Goal: Find specific page/section: Find specific page/section

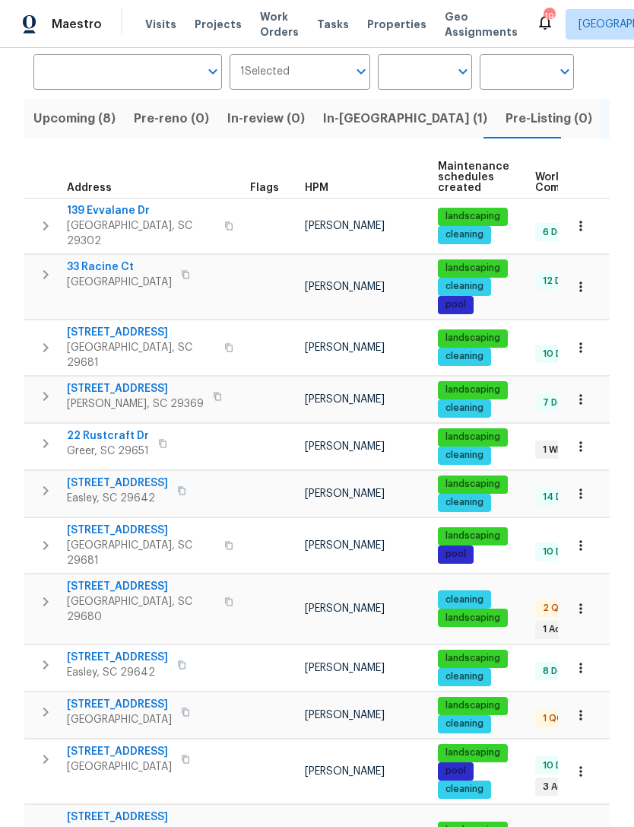
scroll to position [101, 0]
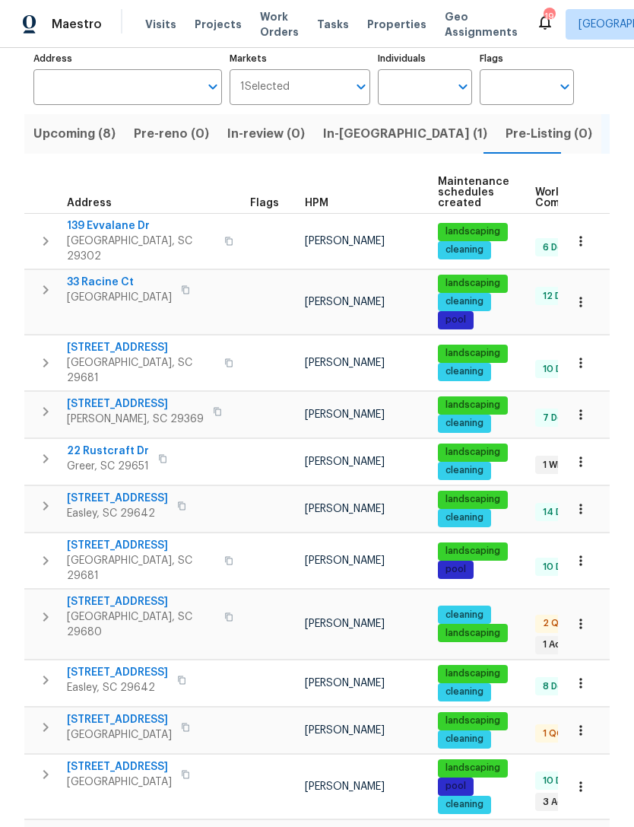
click at [123, 443] on span "22 Rustcraft Dr" at bounding box center [108, 450] width 82 height 15
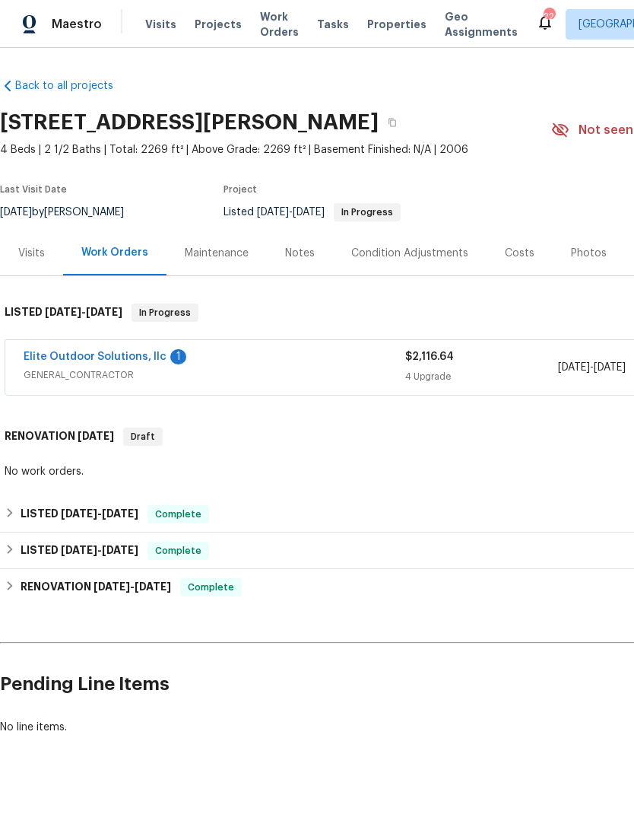
click at [105, 357] on link "Elite Outdoor Solutions, llc" at bounding box center [95, 356] width 143 height 11
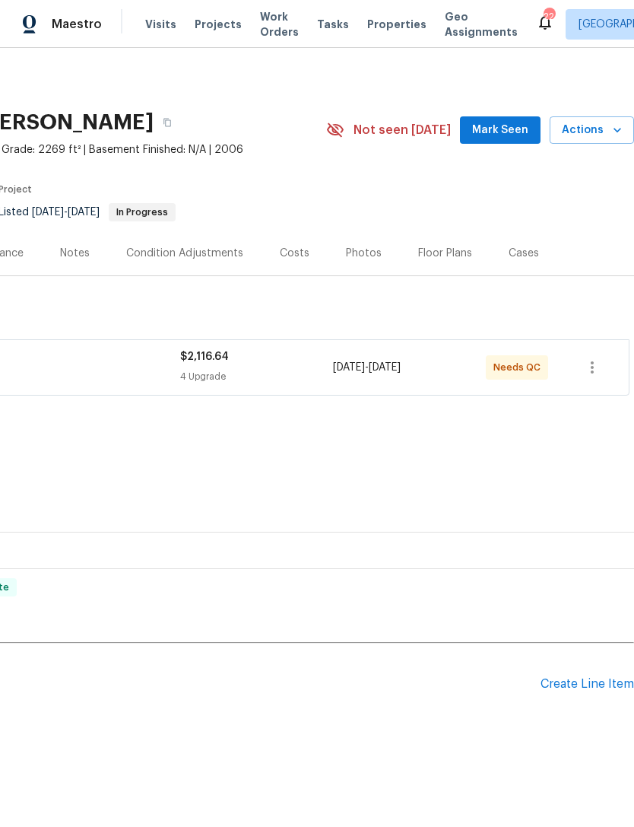
scroll to position [0, 225]
click at [511, 132] on span "Mark Seen" at bounding box center [500, 130] width 56 height 19
click at [590, 136] on span "Actions" at bounding box center [592, 130] width 60 height 19
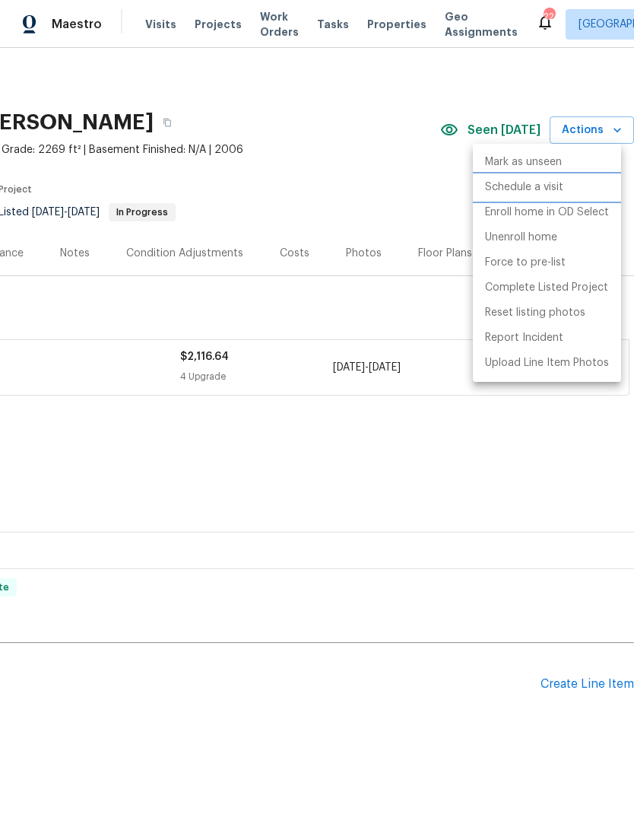
click at [556, 195] on li "Schedule a visit" at bounding box center [547, 187] width 148 height 25
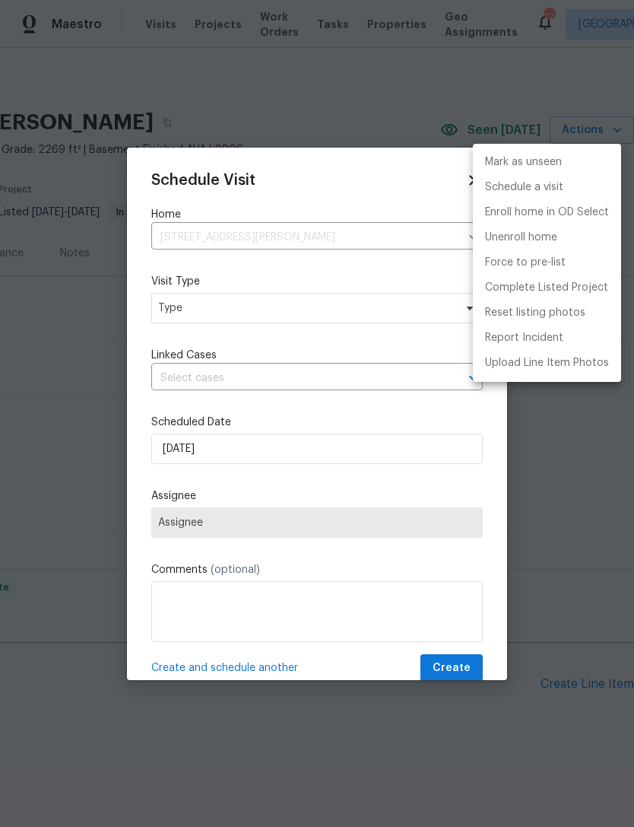
click at [262, 315] on div at bounding box center [317, 413] width 634 height 827
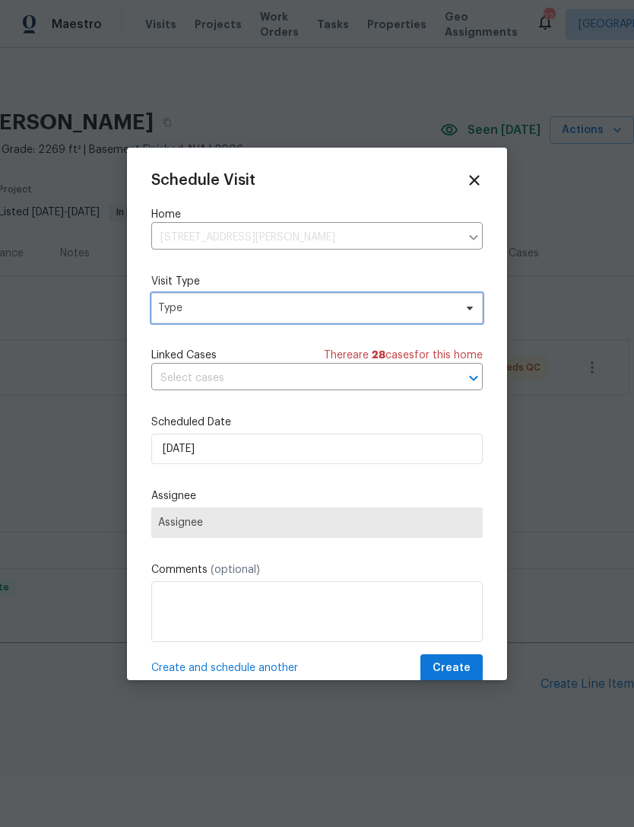
click at [460, 300] on span "Type" at bounding box center [317, 308] width 332 height 30
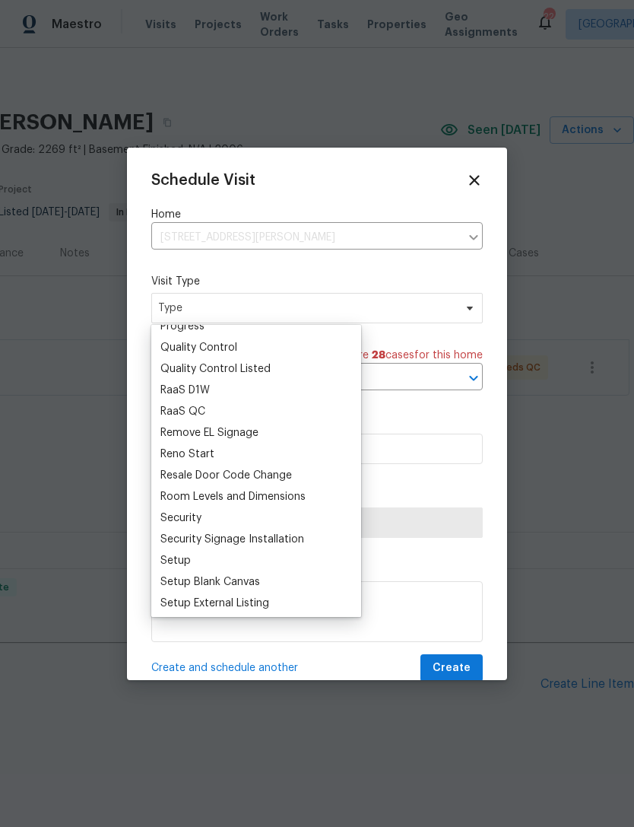
scroll to position [998, 0]
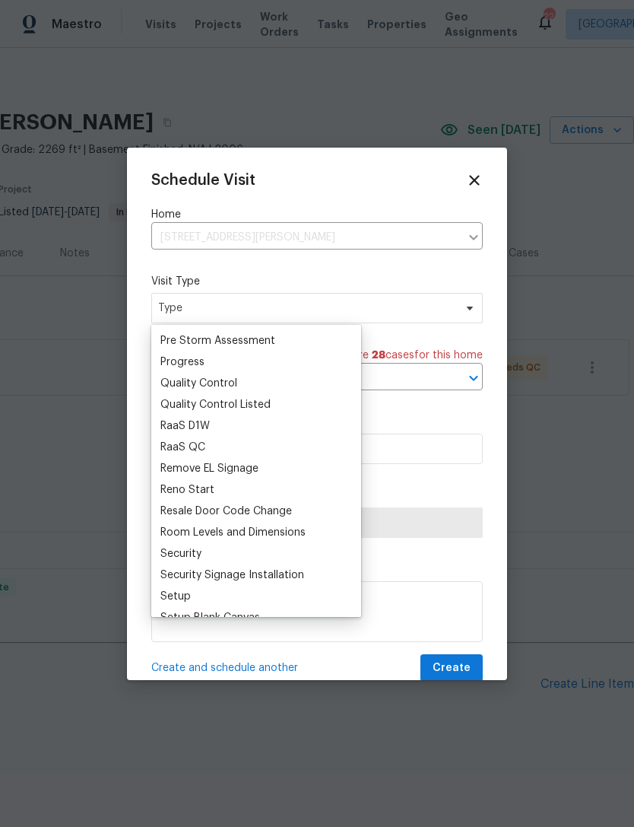
click at [222, 386] on div "Quality Control" at bounding box center [198, 383] width 77 height 15
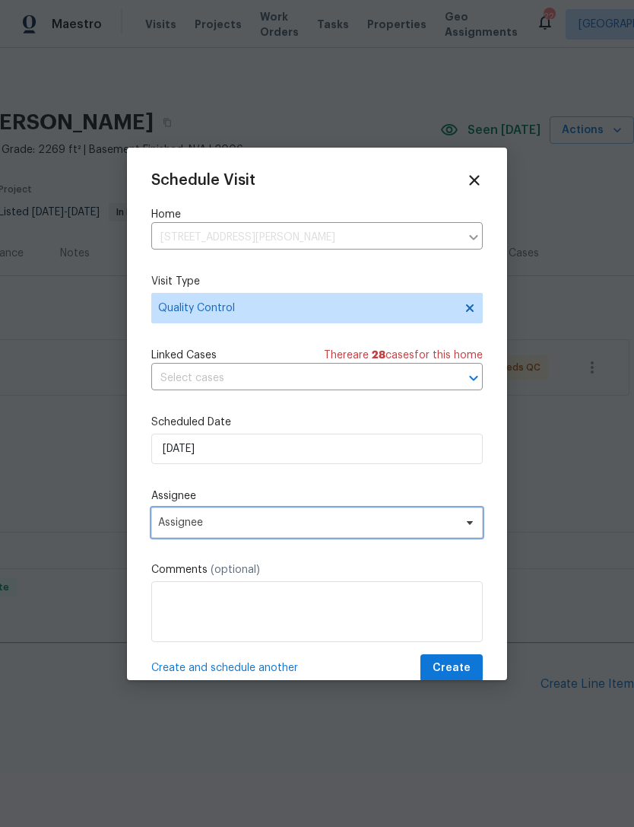
click at [273, 527] on span "Assignee" at bounding box center [307, 522] width 298 height 12
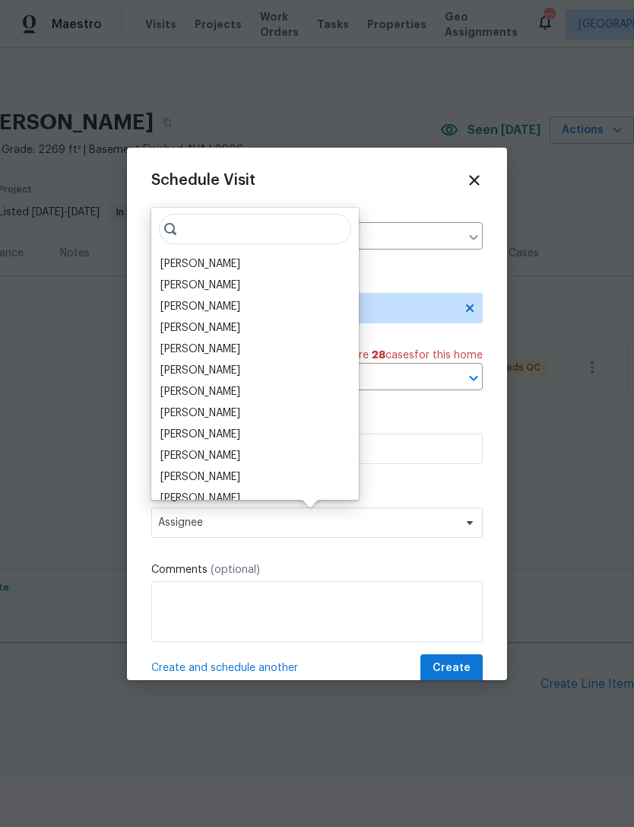
click at [234, 265] on div "[PERSON_NAME]" at bounding box center [200, 263] width 80 height 15
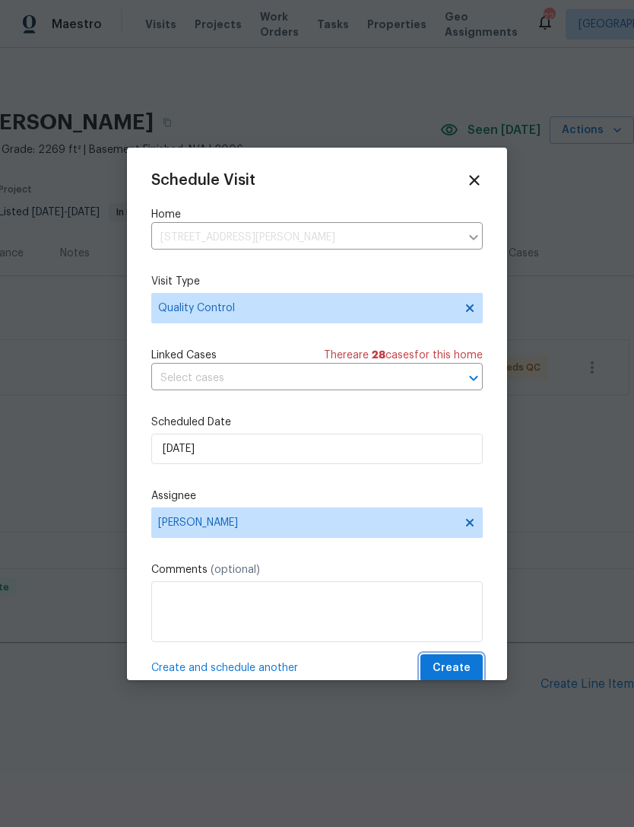
click at [452, 669] on span "Create" at bounding box center [452, 667] width 38 height 19
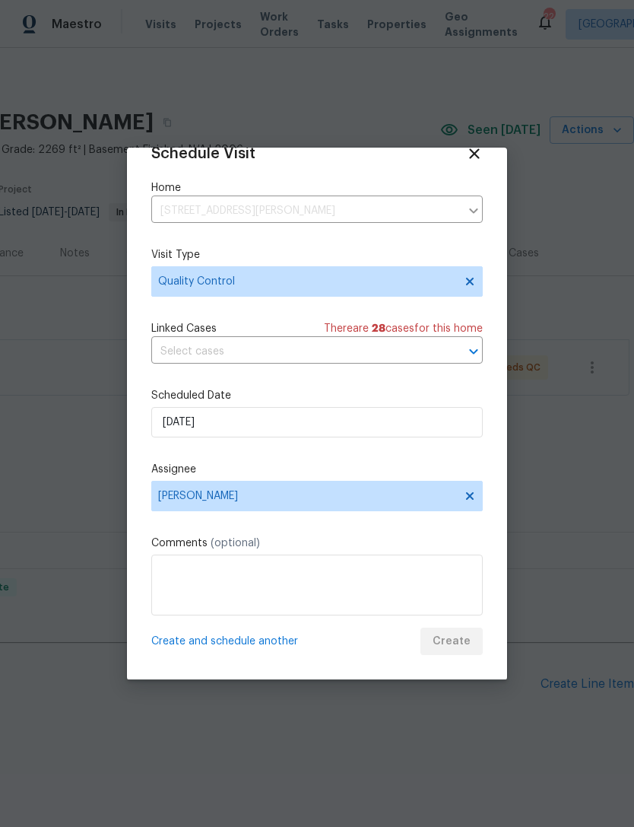
scroll to position [30, 0]
click at [457, 641] on div "Create and schedule another Create" at bounding box center [317, 641] width 332 height 28
click at [382, 588] on textarea at bounding box center [317, 584] width 332 height 61
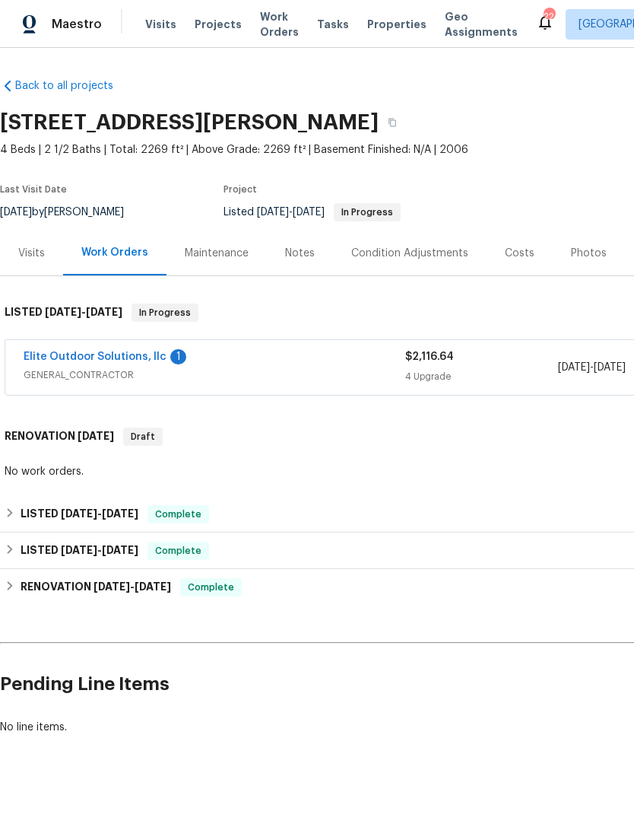
scroll to position [0, 0]
click at [376, 17] on span "Properties" at bounding box center [396, 24] width 59 height 15
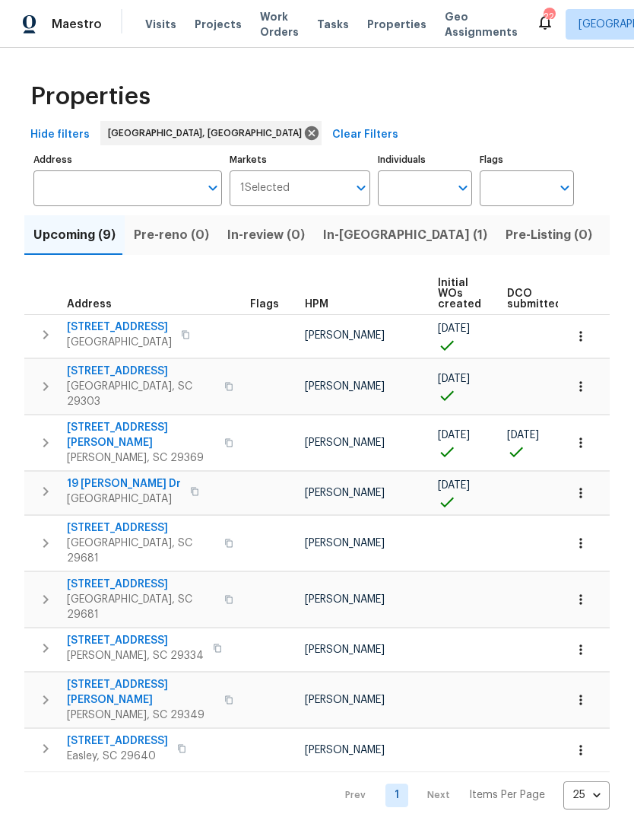
click at [107, 372] on span "44 Willowood Dr" at bounding box center [141, 370] width 148 height 15
click at [103, 373] on span "44 Willowood Dr" at bounding box center [141, 370] width 148 height 15
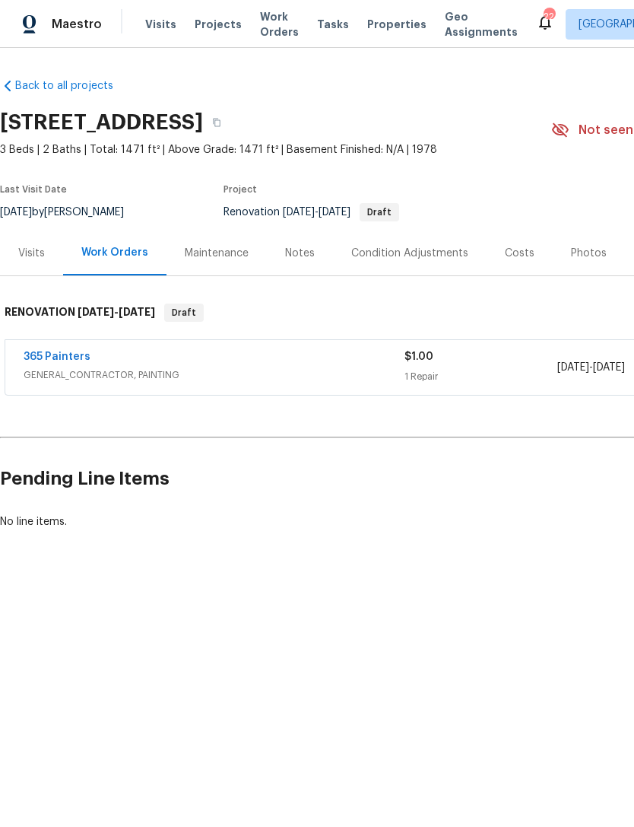
click at [584, 255] on div "Photos" at bounding box center [589, 253] width 36 height 15
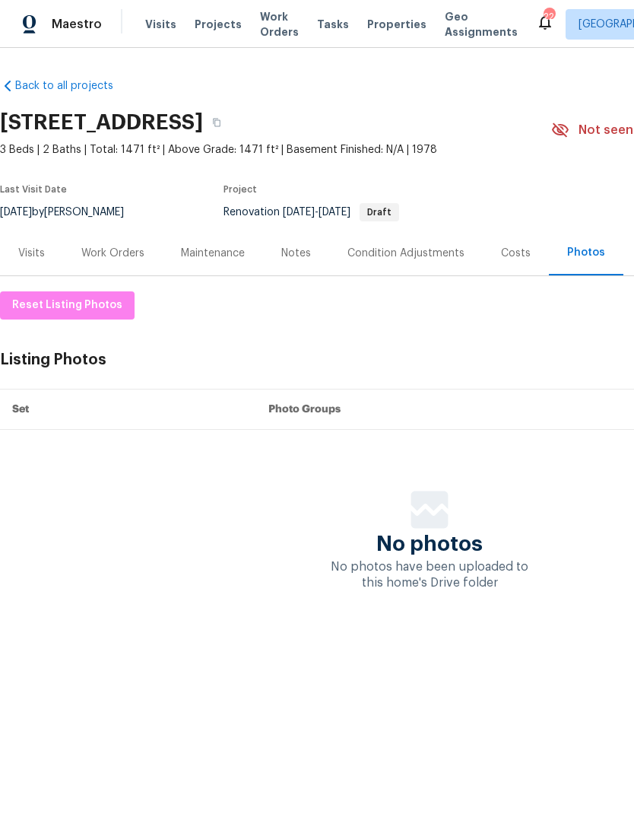
click at [32, 259] on div "Visits" at bounding box center [31, 253] width 27 height 15
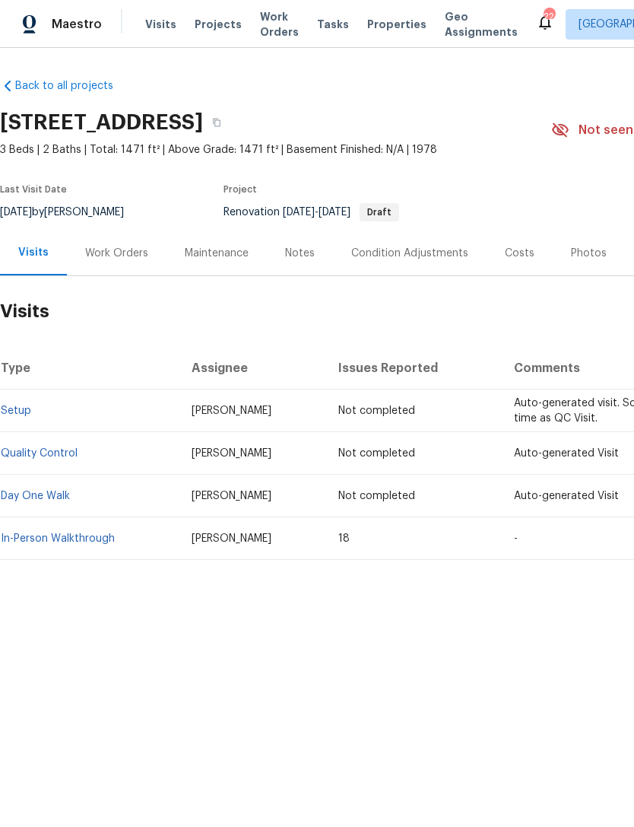
click at [519, 246] on div "Costs" at bounding box center [520, 253] width 30 height 15
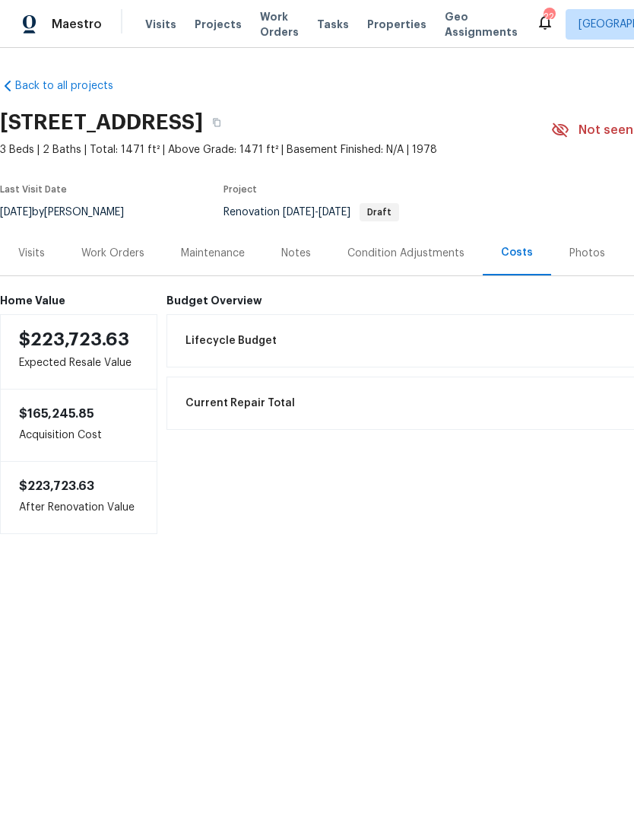
click at [576, 249] on div "Photos" at bounding box center [588, 253] width 36 height 15
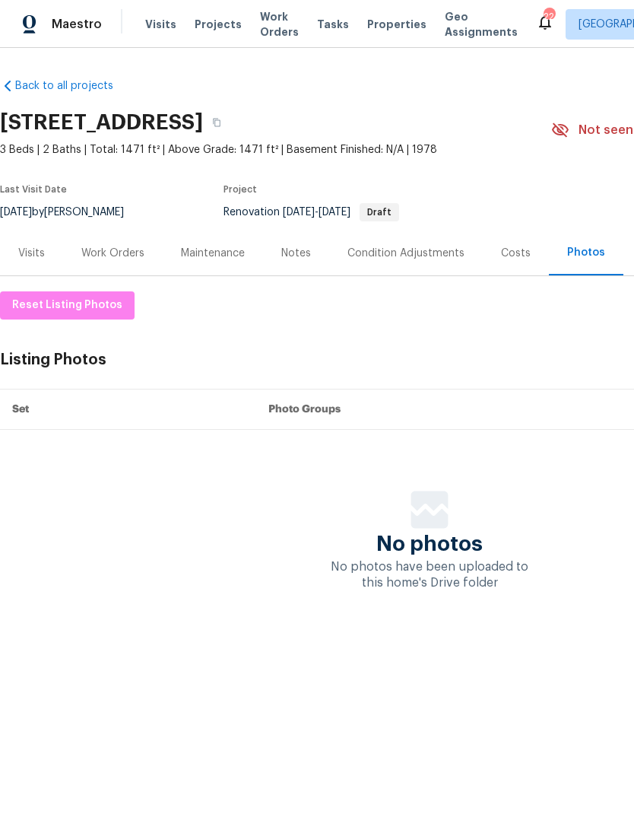
click at [425, 255] on div "Condition Adjustments" at bounding box center [405, 253] width 117 height 15
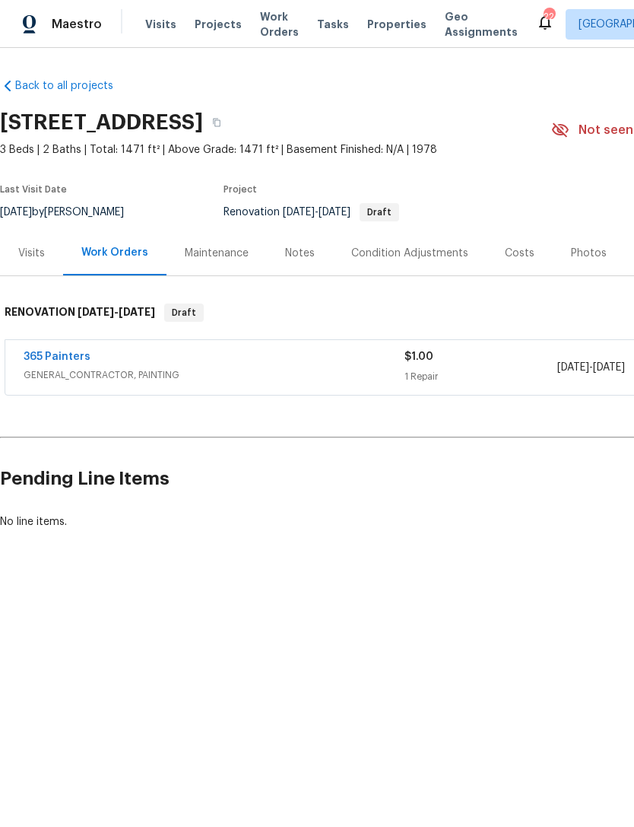
click at [40, 242] on div "Visits" at bounding box center [31, 252] width 63 height 45
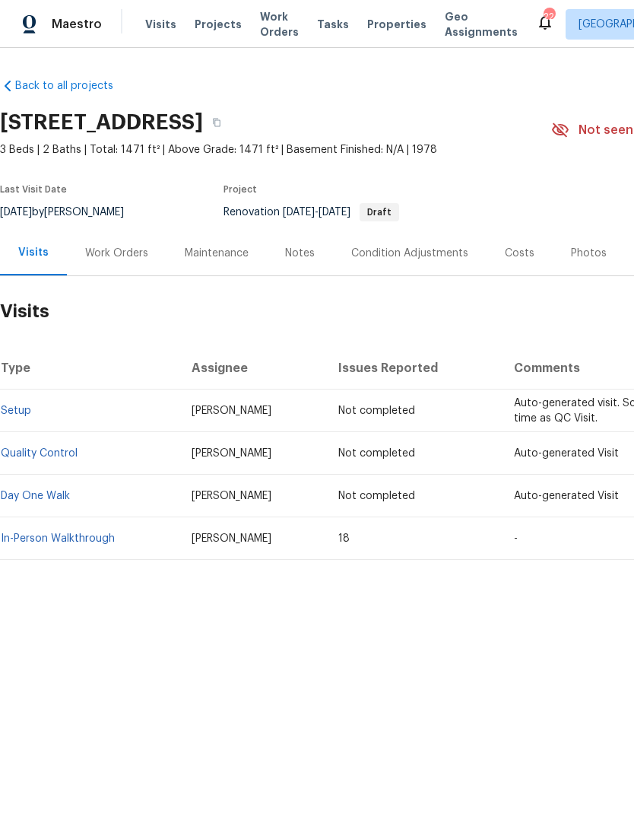
click at [432, 249] on div "Condition Adjustments" at bounding box center [409, 253] width 117 height 15
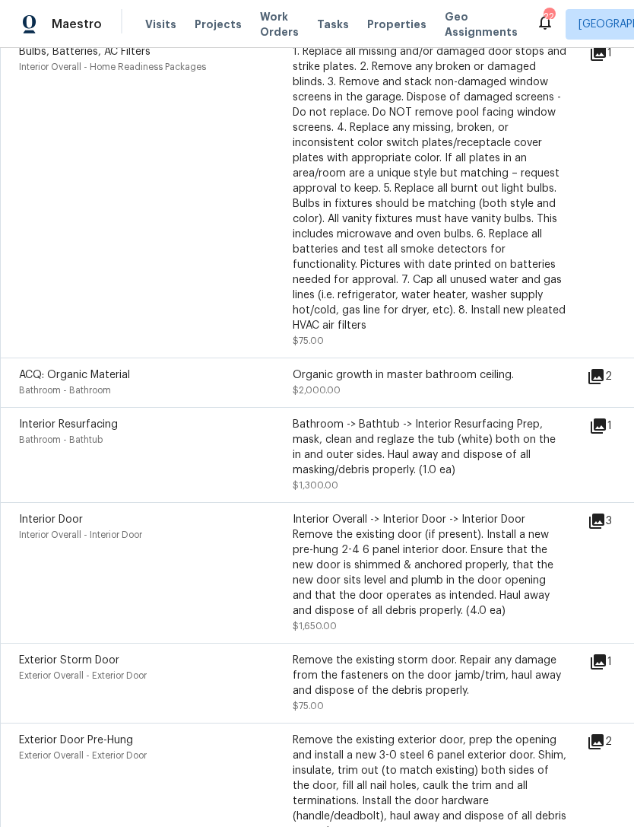
scroll to position [1112, 0]
click at [601, 384] on icon at bounding box center [596, 376] width 15 height 15
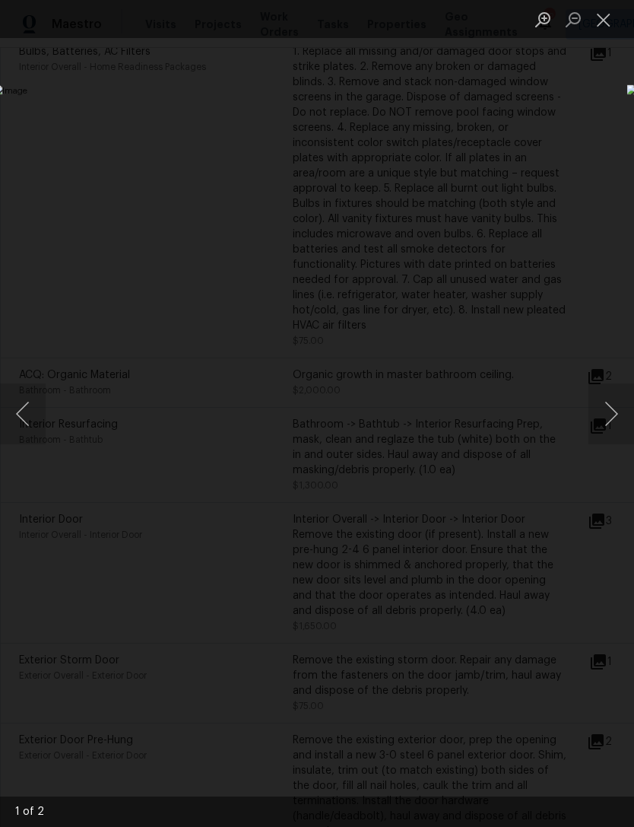
click at [17, 417] on button "Previous image" at bounding box center [23, 413] width 46 height 61
click at [601, 24] on button "Close lightbox" at bounding box center [604, 19] width 30 height 27
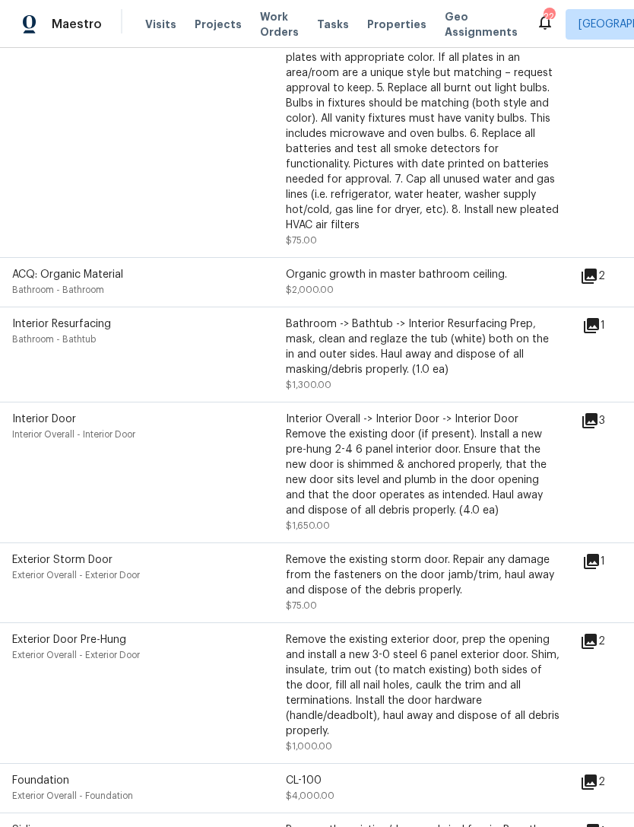
scroll to position [1218, 8]
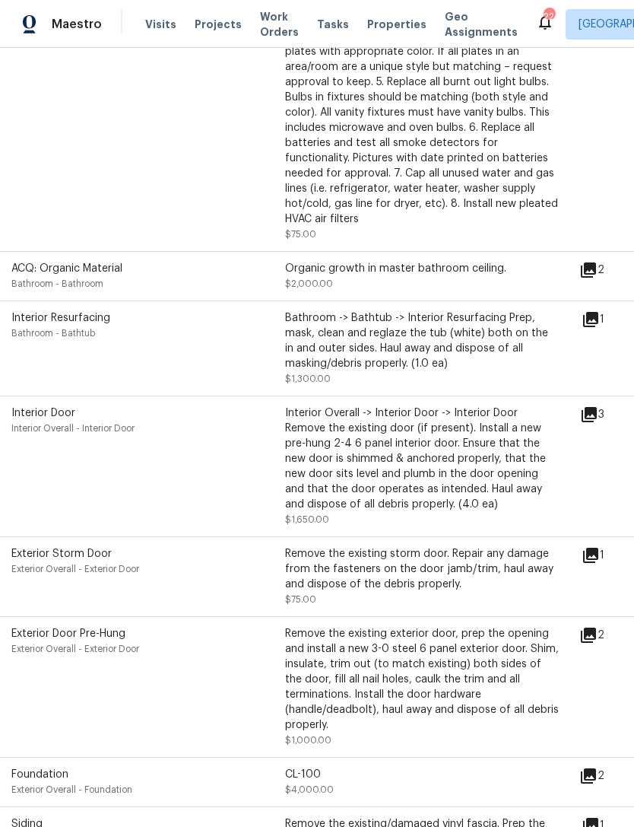
click at [594, 424] on icon at bounding box center [589, 414] width 18 height 18
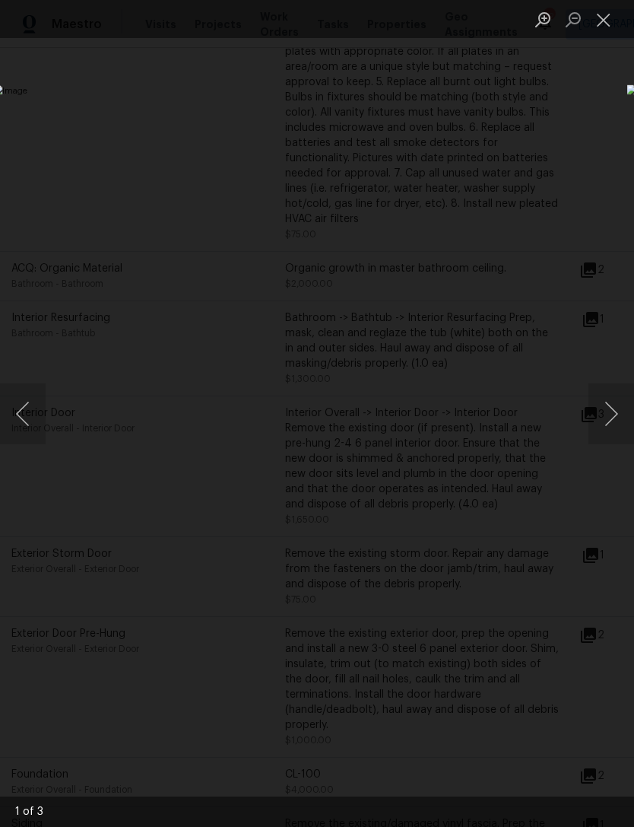
click at [617, 407] on button "Next image" at bounding box center [612, 413] width 46 height 61
click at [618, 417] on button "Next image" at bounding box center [612, 413] width 46 height 61
click at [602, 24] on button "Close lightbox" at bounding box center [604, 19] width 30 height 27
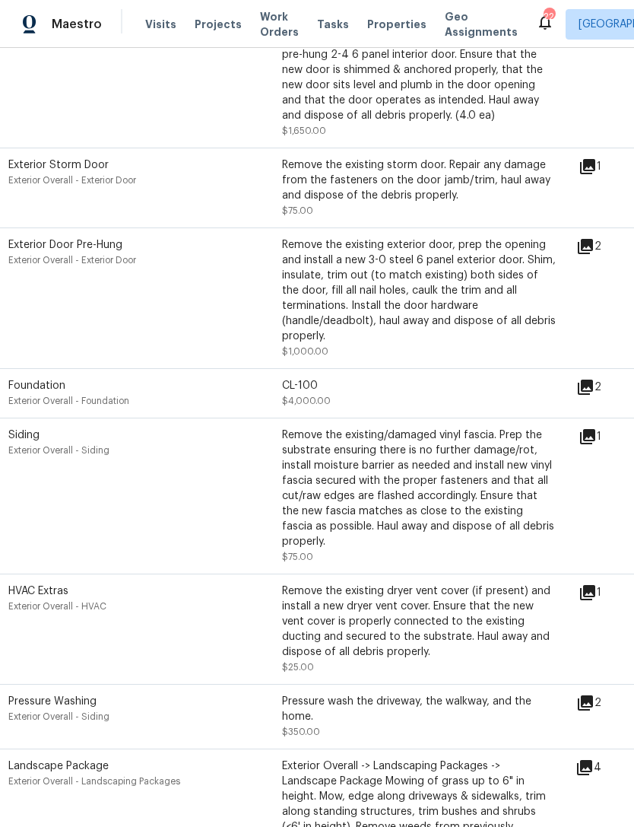
scroll to position [1607, 11]
click at [592, 393] on icon at bounding box center [584, 386] width 15 height 15
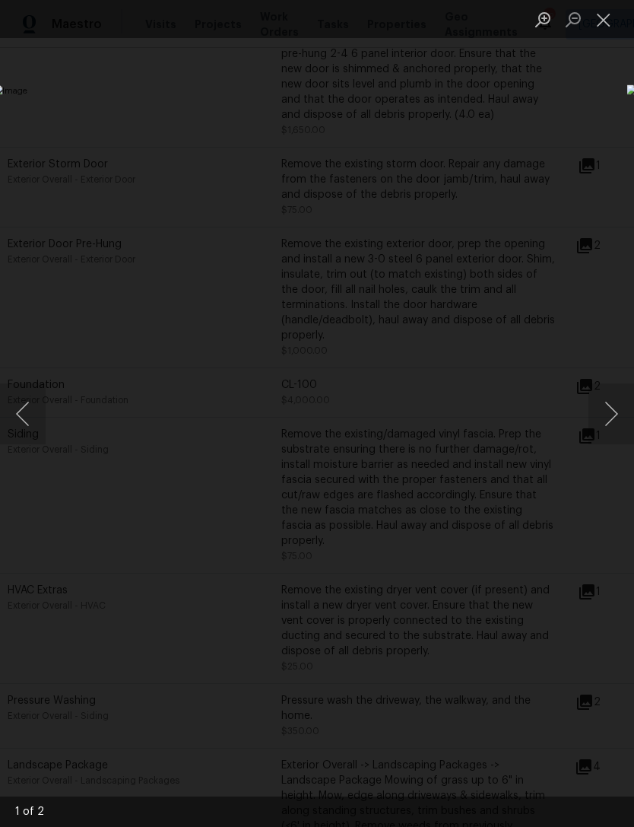
click at [595, 17] on button "Close lightbox" at bounding box center [604, 19] width 30 height 27
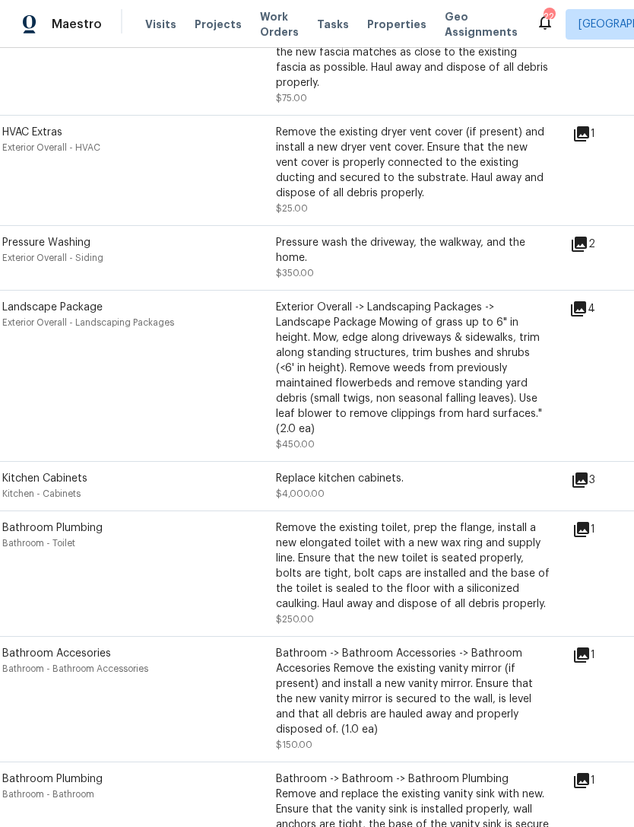
scroll to position [2065, 17]
click at [587, 472] on icon at bounding box center [579, 479] width 15 height 15
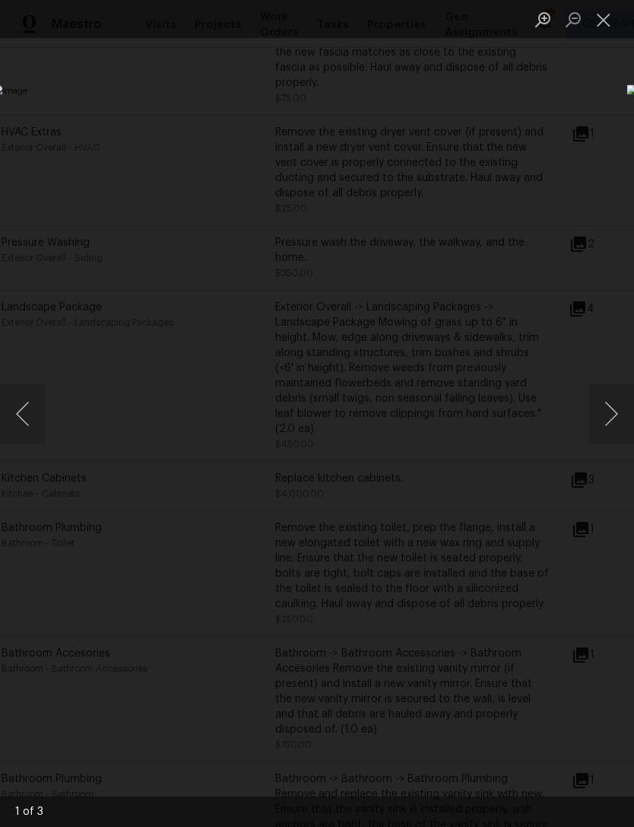
click at [601, 17] on button "Close lightbox" at bounding box center [604, 19] width 30 height 27
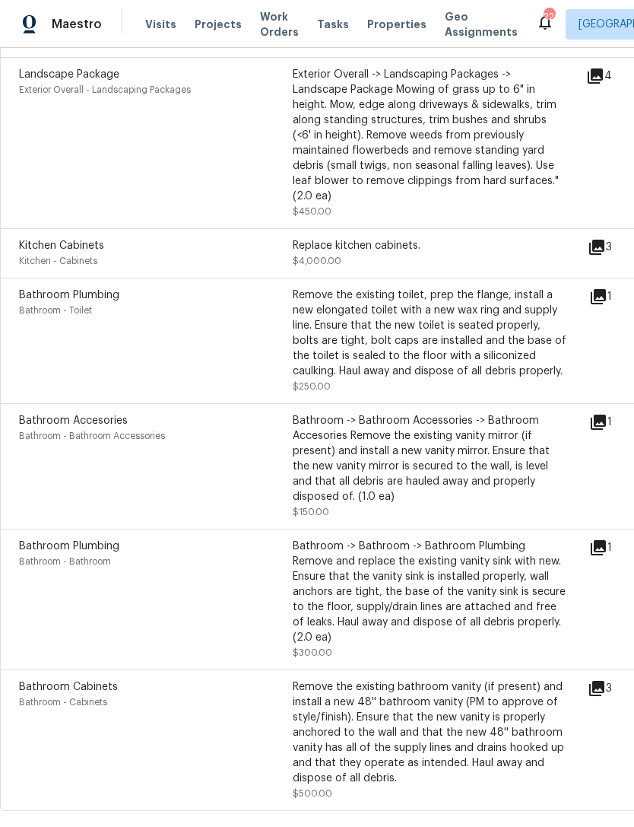
scroll to position [2297, 0]
click at [601, 681] on icon at bounding box center [596, 688] width 15 height 15
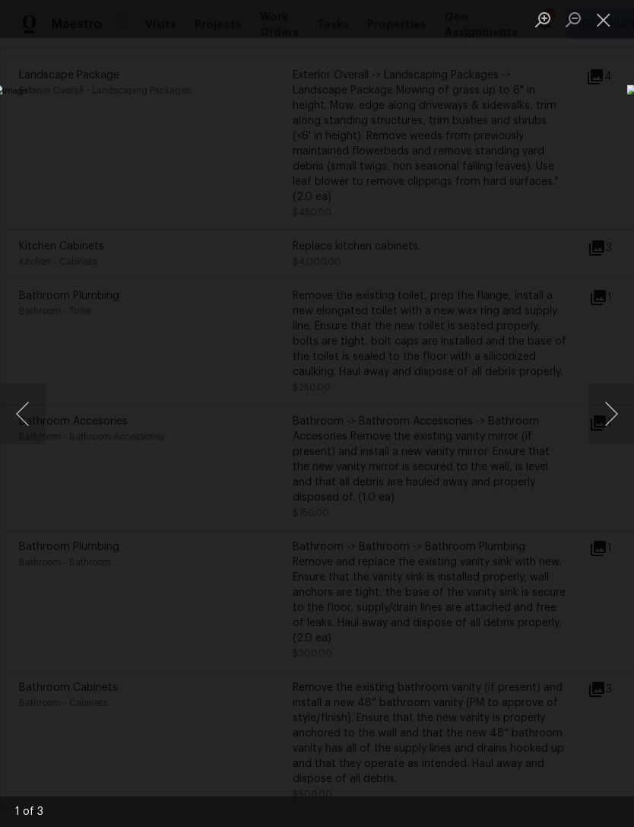
click at [594, 6] on button "Close lightbox" at bounding box center [604, 19] width 30 height 27
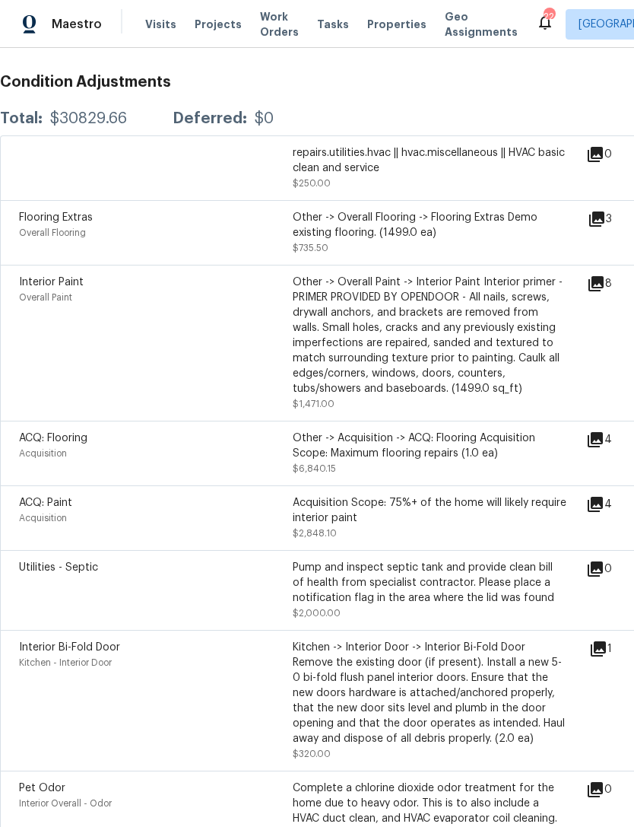
scroll to position [248, 0]
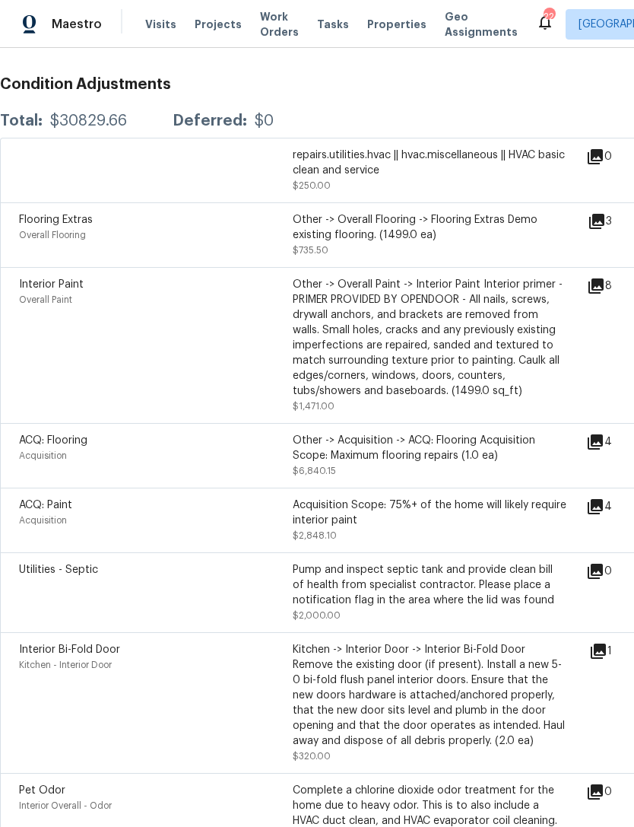
click at [599, 442] on icon at bounding box center [595, 441] width 15 height 15
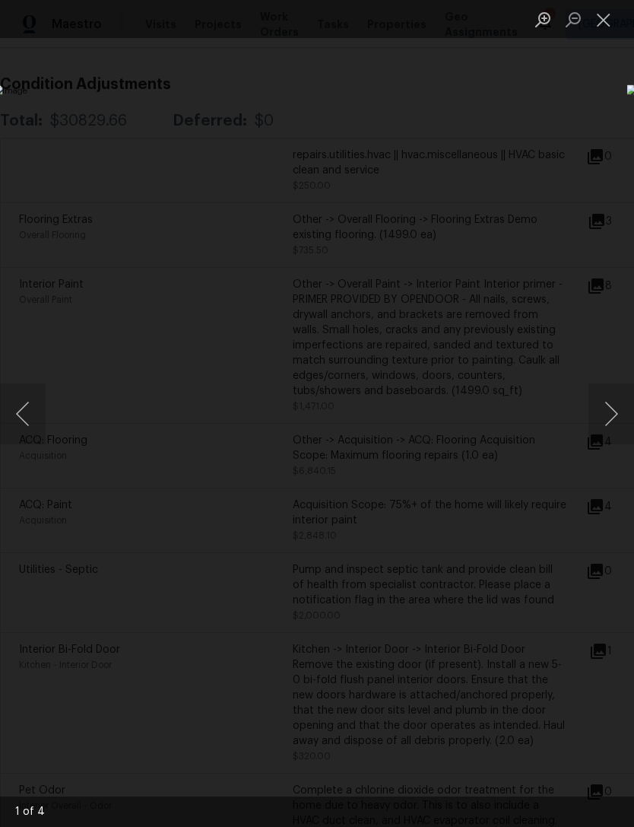
click at [602, 395] on button "Next image" at bounding box center [612, 413] width 46 height 61
click at [606, 401] on button "Next image" at bounding box center [612, 413] width 46 height 61
click at [594, 408] on button "Next image" at bounding box center [612, 413] width 46 height 61
click at [611, 404] on button "Next image" at bounding box center [612, 413] width 46 height 61
click at [611, 408] on button "Next image" at bounding box center [612, 413] width 46 height 61
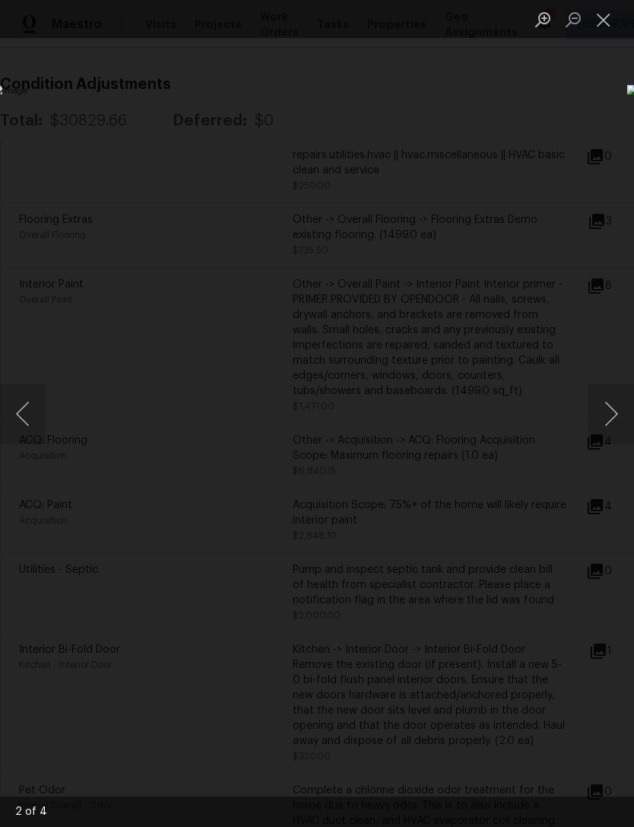
click at [602, 408] on button "Next image" at bounding box center [612, 413] width 46 height 61
click at [611, 401] on button "Next image" at bounding box center [612, 413] width 46 height 61
click at [601, 27] on button "Close lightbox" at bounding box center [604, 19] width 30 height 27
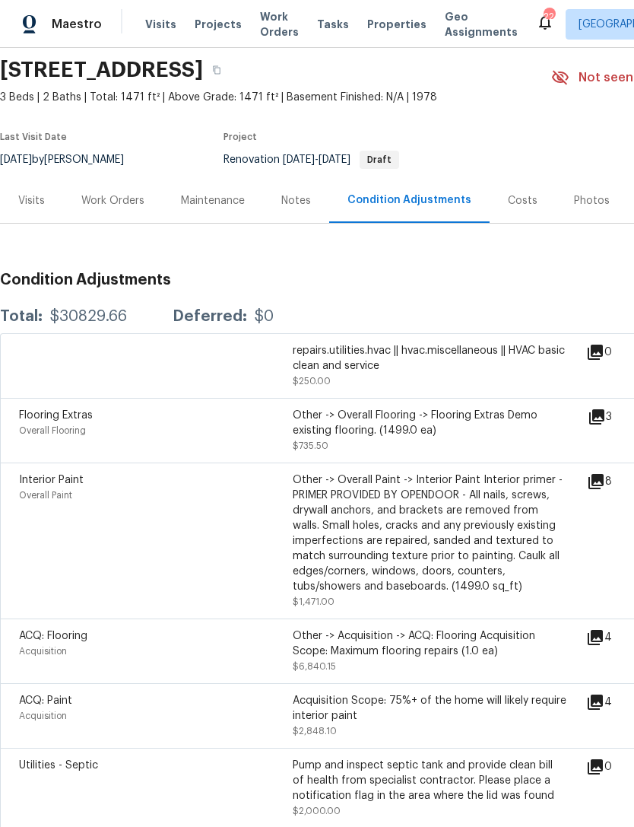
scroll to position [52, 0]
click at [70, 420] on span "Flooring Extras" at bounding box center [56, 416] width 74 height 11
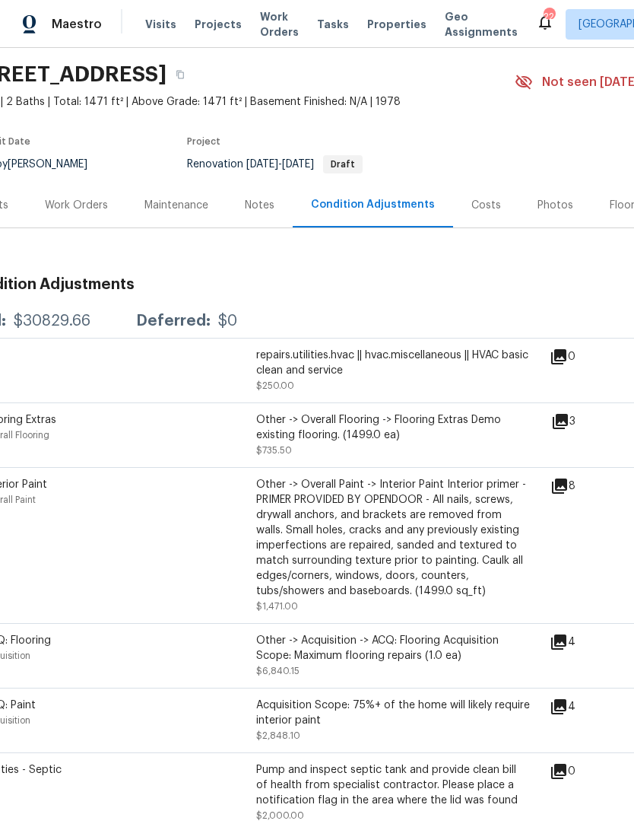
scroll to position [27, 70]
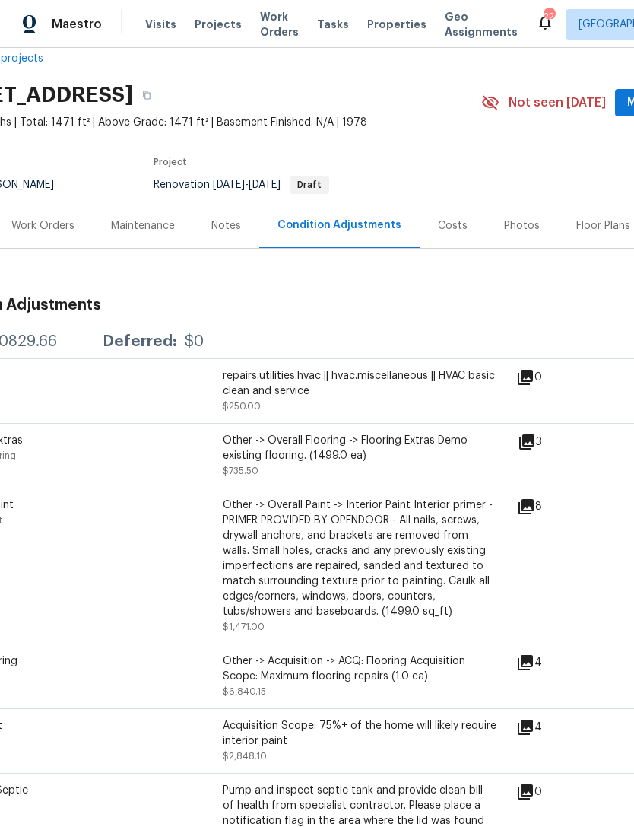
click at [534, 509] on icon at bounding box center [526, 506] width 15 height 15
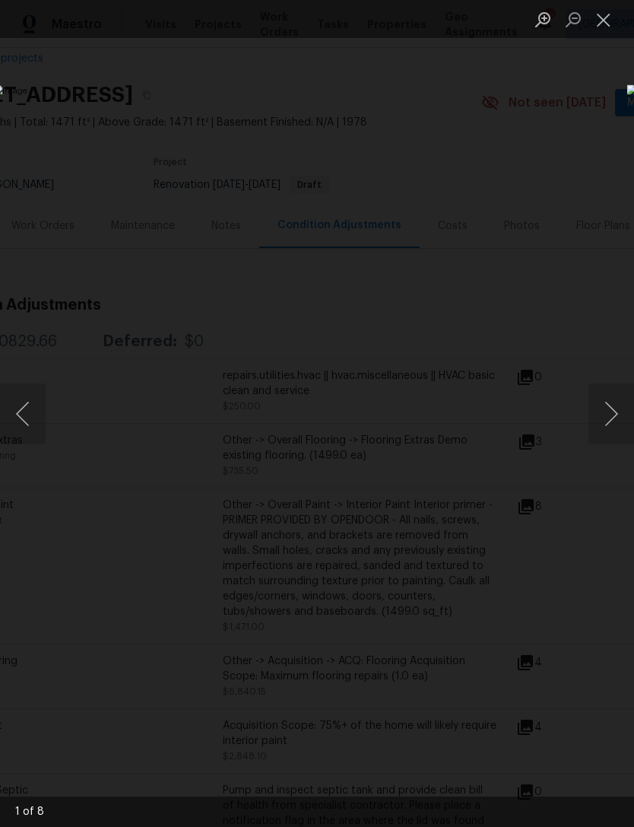
click at [601, 403] on button "Next image" at bounding box center [612, 413] width 46 height 61
click at [618, 401] on button "Next image" at bounding box center [612, 413] width 46 height 61
click at [618, 410] on button "Next image" at bounding box center [612, 413] width 46 height 61
click at [616, 409] on button "Next image" at bounding box center [612, 413] width 46 height 61
click at [614, 411] on button "Next image" at bounding box center [612, 413] width 46 height 61
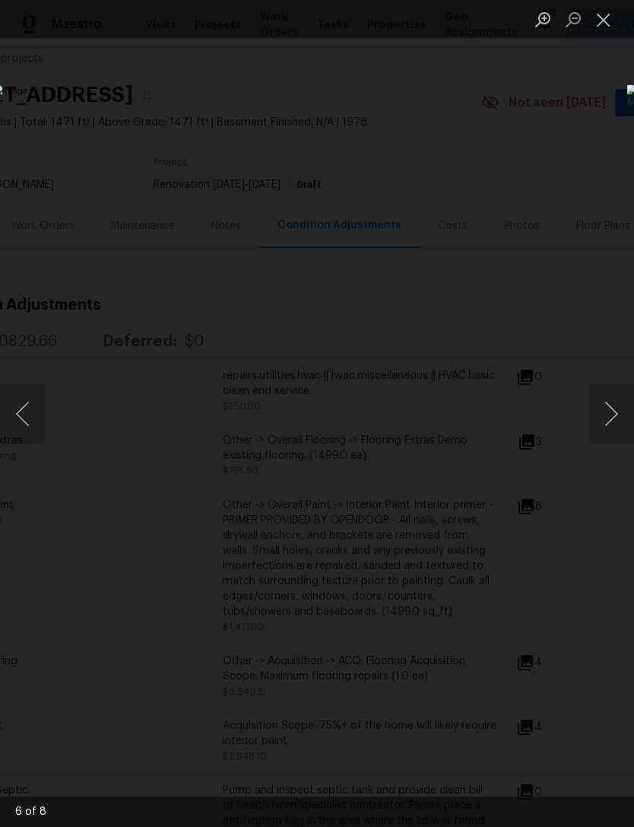
click at [610, 409] on button "Next image" at bounding box center [612, 413] width 46 height 61
click at [616, 423] on button "Next image" at bounding box center [612, 413] width 46 height 61
click at [615, 430] on button "Next image" at bounding box center [612, 413] width 46 height 61
click at [617, 429] on button "Next image" at bounding box center [612, 413] width 46 height 61
click at [606, 8] on button "Close lightbox" at bounding box center [604, 19] width 30 height 27
